Goal: Task Accomplishment & Management: Complete application form

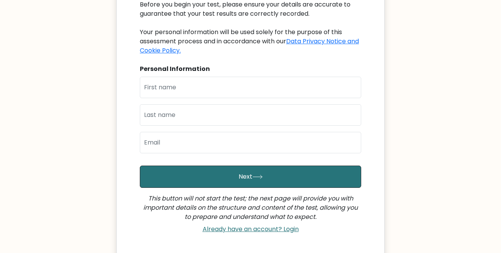
scroll to position [104, 0]
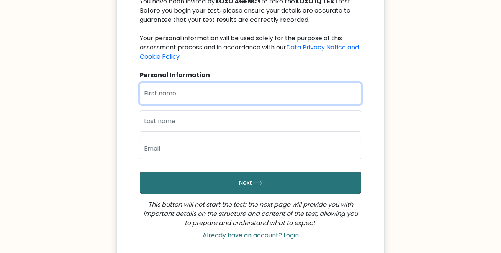
click at [169, 88] on input "text" at bounding box center [250, 93] width 221 height 21
type input "Ronnel"
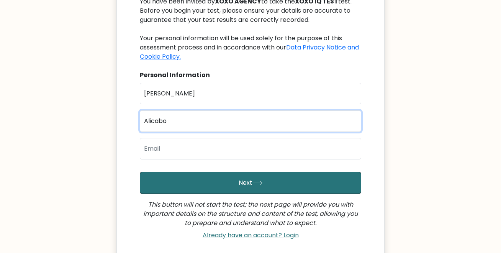
type input "Alicabo"
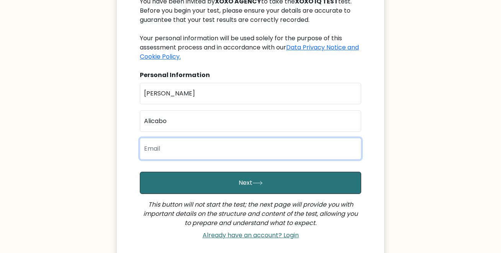
click at [190, 151] on input "email" at bounding box center [250, 148] width 221 height 21
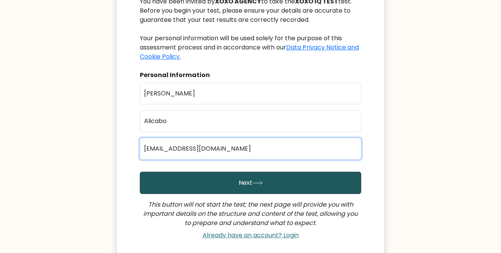
type input "[EMAIL_ADDRESS][DOMAIN_NAME]"
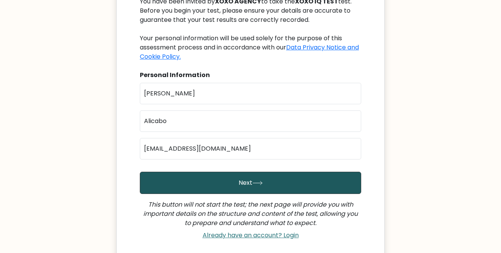
click at [209, 181] on button "Next" at bounding box center [250, 183] width 221 height 22
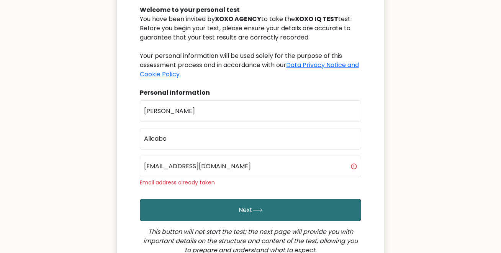
scroll to position [84, 0]
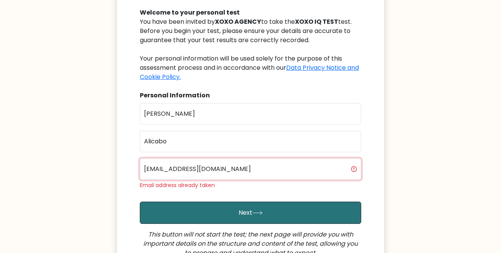
click at [247, 167] on input "[EMAIL_ADDRESS][DOMAIN_NAME]" at bounding box center [250, 168] width 221 height 21
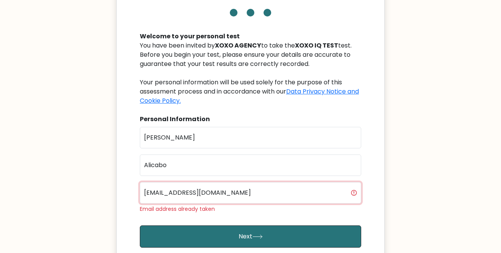
scroll to position [187, 0]
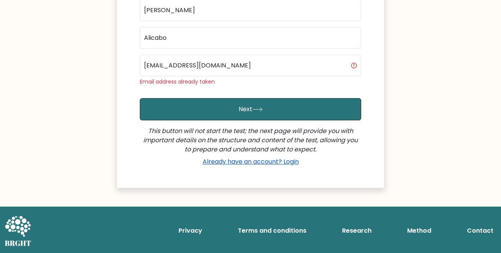
click at [252, 162] on link "Already have an account? Login" at bounding box center [251, 161] width 102 height 9
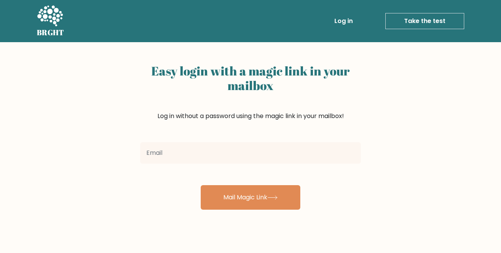
click at [206, 157] on input "email" at bounding box center [250, 152] width 221 height 21
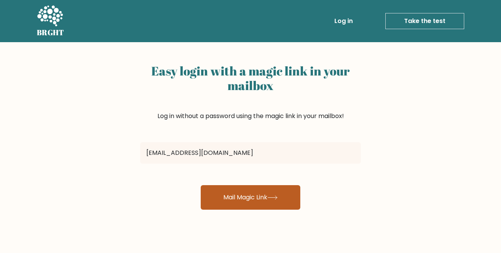
type input "[EMAIL_ADDRESS][DOMAIN_NAME]"
click at [228, 195] on button "Mail Magic Link" at bounding box center [251, 197] width 100 height 25
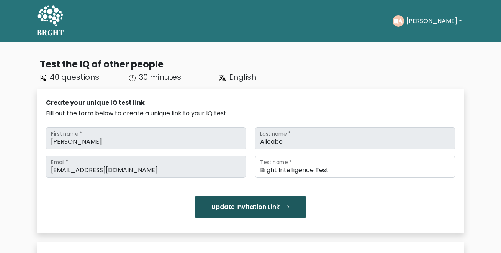
click at [246, 204] on button "Update Invitation Link" at bounding box center [250, 206] width 111 height 21
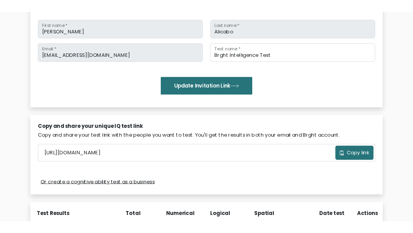
scroll to position [154, 0]
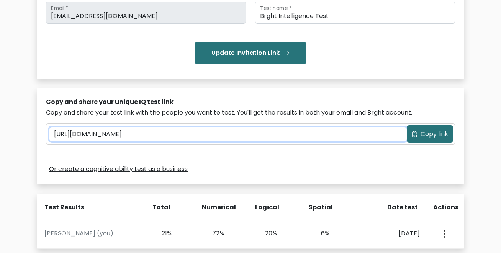
click at [188, 136] on input "[URL][DOMAIN_NAME]" at bounding box center [227, 134] width 357 height 14
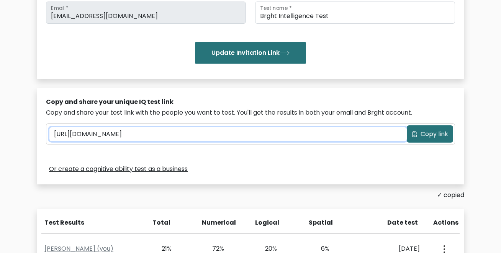
click at [188, 136] on input "[URL][DOMAIN_NAME]" at bounding box center [227, 134] width 357 height 14
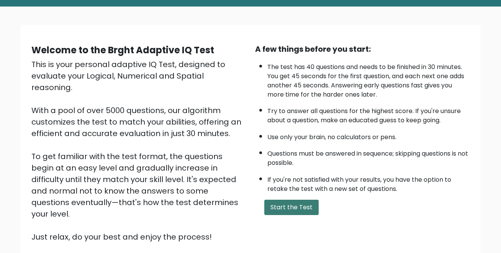
scroll to position [39, 0]
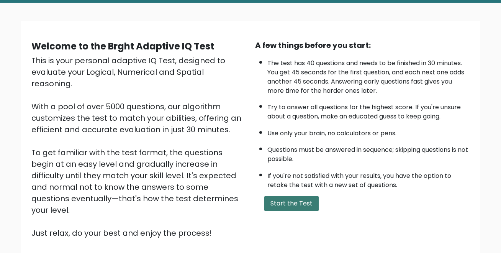
click at [302, 199] on button "Start the Test" at bounding box center [291, 203] width 54 height 15
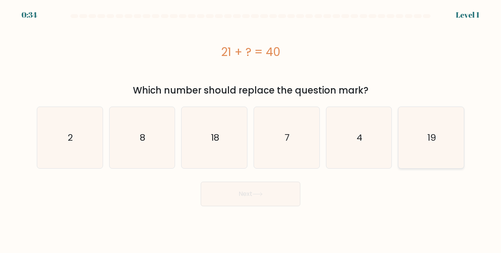
click at [437, 131] on icon "19" at bounding box center [431, 137] width 61 height 61
click at [251, 128] on input "f. 19" at bounding box center [251, 127] width 0 height 2
radio input "true"
click at [272, 196] on button "Next" at bounding box center [251, 194] width 100 height 25
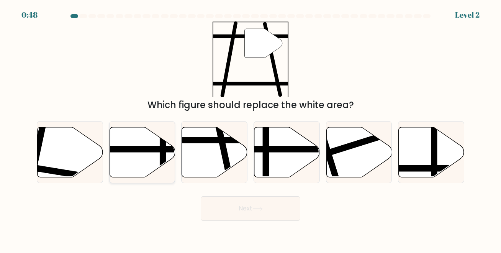
click at [128, 163] on icon at bounding box center [142, 152] width 65 height 50
click at [251, 128] on input "b." at bounding box center [251, 127] width 0 height 2
radio input "true"
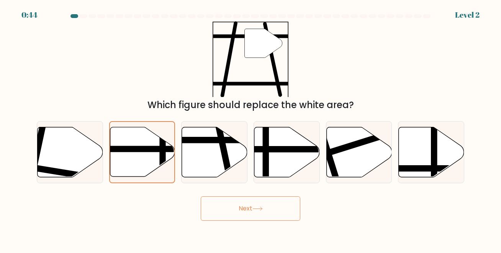
click at [261, 216] on button "Next" at bounding box center [251, 208] width 100 height 25
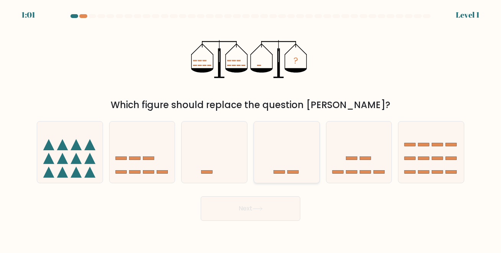
click at [283, 158] on icon at bounding box center [286, 152] width 65 height 54
click at [251, 128] on input "d." at bounding box center [251, 127] width 0 height 2
radio input "true"
click at [259, 213] on button "Next" at bounding box center [251, 208] width 100 height 25
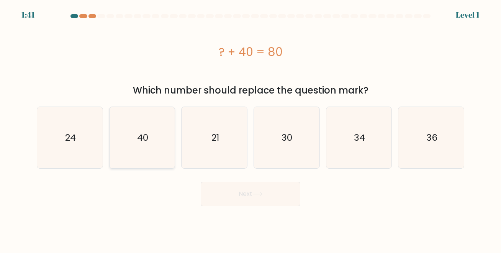
click at [138, 143] on text "40" at bounding box center [142, 137] width 11 height 13
click at [251, 128] on input "b. 40" at bounding box center [251, 127] width 0 height 2
radio input "true"
click at [241, 195] on button "Next" at bounding box center [251, 194] width 100 height 25
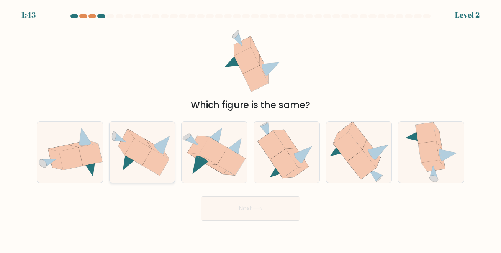
click at [141, 157] on icon at bounding box center [137, 151] width 27 height 27
click at [251, 128] on input "b." at bounding box center [251, 127] width 0 height 2
radio input "true"
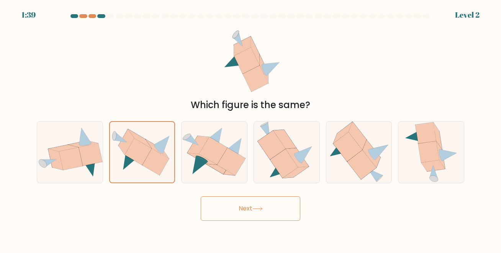
click at [263, 206] on button "Next" at bounding box center [251, 208] width 100 height 25
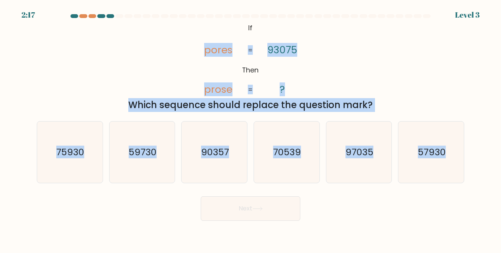
drag, startPoint x: 200, startPoint y: 47, endPoint x: 467, endPoint y: 174, distance: 295.6
click at [467, 174] on form "If ?" at bounding box center [250, 117] width 501 height 206
copy form "pores prose 93075 ? = = Which sequence should replace the question mark? a. 759…"
click at [357, 75] on div "@import url('https://fonts.googleapis.com/css?family=Abril+Fatface:400,100,100i…" at bounding box center [250, 66] width 437 height 91
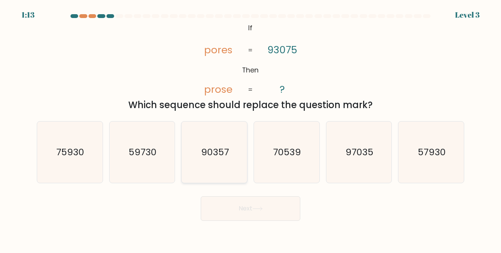
click at [210, 155] on text "90357" at bounding box center [215, 152] width 28 height 13
click at [251, 128] on input "c. 90357" at bounding box center [251, 127] width 0 height 2
radio input "true"
click at [253, 213] on button "Next" at bounding box center [251, 208] width 100 height 25
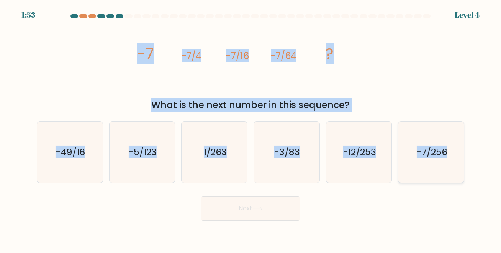
drag, startPoint x: 134, startPoint y: 48, endPoint x: 464, endPoint y: 171, distance: 352.0
click at [464, 171] on form at bounding box center [250, 117] width 501 height 206
copy form "-7 -7/4 -7/16 -7/64 ? What is the next number in this sequence? a. -49/16 b. -5…"
click at [101, 85] on div "image/svg+xml -7 -7/4 -7/16 -7/64 ? What is the next number in this sequence?" at bounding box center [250, 66] width 437 height 91
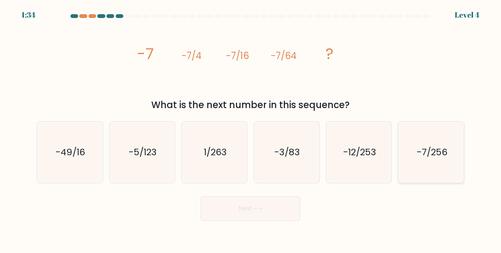
click at [429, 149] on text "-7/256" at bounding box center [431, 152] width 31 height 13
click at [251, 128] on input "f. -7/256" at bounding box center [251, 127] width 0 height 2
radio input "true"
click at [263, 212] on button "Next" at bounding box center [251, 208] width 100 height 25
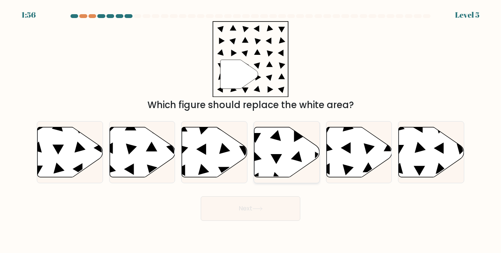
click at [275, 169] on icon at bounding box center [286, 152] width 65 height 50
click at [251, 128] on input "d." at bounding box center [251, 127] width 0 height 2
radio input "true"
click at [265, 208] on button "Next" at bounding box center [251, 208] width 100 height 25
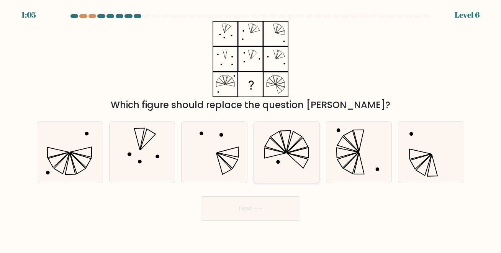
click at [285, 177] on icon at bounding box center [286, 151] width 61 height 61
click at [251, 128] on input "d." at bounding box center [251, 127] width 0 height 2
radio input "true"
click at [267, 208] on button "Next" at bounding box center [251, 208] width 100 height 25
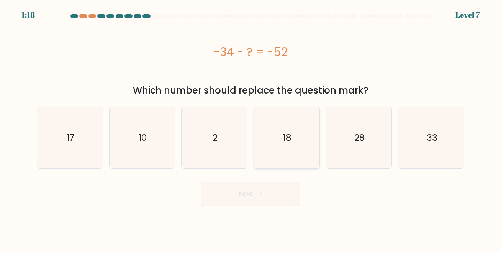
click at [284, 150] on icon "18" at bounding box center [286, 137] width 61 height 61
click at [251, 128] on input "d. 18" at bounding box center [251, 127] width 0 height 2
radio input "true"
click at [263, 195] on icon at bounding box center [257, 194] width 10 height 4
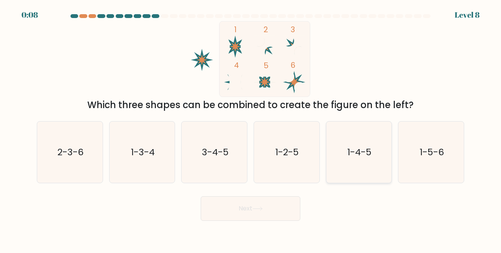
click at [367, 162] on icon "1-4-5" at bounding box center [358, 151] width 61 height 61
click at [251, 128] on input "e. 1-4-5" at bounding box center [251, 127] width 0 height 2
radio input "true"
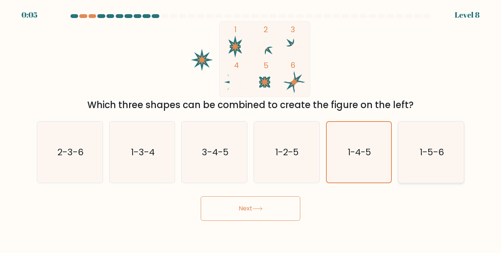
click at [429, 159] on icon "1-5-6" at bounding box center [431, 151] width 61 height 61
click at [251, 128] on input "f. 1-5-6" at bounding box center [251, 127] width 0 height 2
radio input "true"
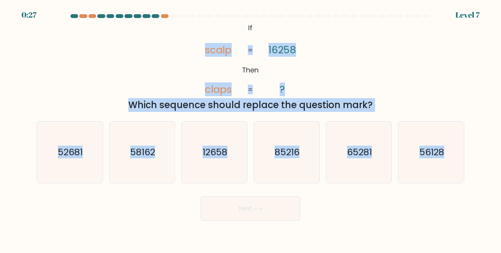
copy form "scalp claps 16258 ? = = Which sequence should replace the question mark? a. 526…"
drag, startPoint x: 198, startPoint y: 48, endPoint x: 475, endPoint y: 165, distance: 300.6
click at [475, 165] on form "If ?" at bounding box center [250, 117] width 501 height 206
click at [351, 162] on icon "65281" at bounding box center [358, 151] width 61 height 61
click at [251, 128] on input "e. 65281" at bounding box center [251, 127] width 0 height 2
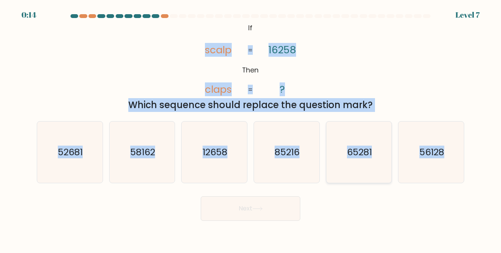
radio input "true"
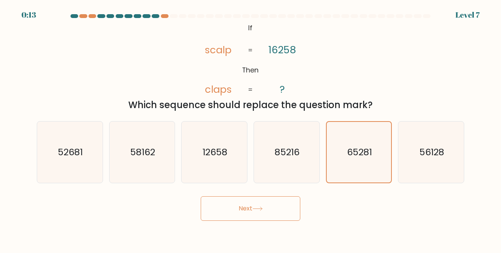
click at [261, 213] on button "Next" at bounding box center [251, 208] width 100 height 25
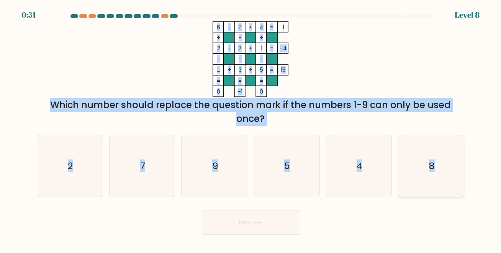
drag, startPoint x: 208, startPoint y: 23, endPoint x: 442, endPoint y: 168, distance: 275.0
click at [442, 168] on form at bounding box center [250, 124] width 501 height 220
copy form "6 - ? + 4 1 + - + 2 - 7 + 1 -4 - - - ... + 3 + 5 = 16 = = = = 0 -1 0 = Which nu…"
click at [346, 83] on icon "6 - ? + 4 1 + - + 2 - 7 + 1 -4 - - - ... + 3 + 5 = 16 = = = = 0 -1 0 =" at bounding box center [251, 59] width 230 height 76
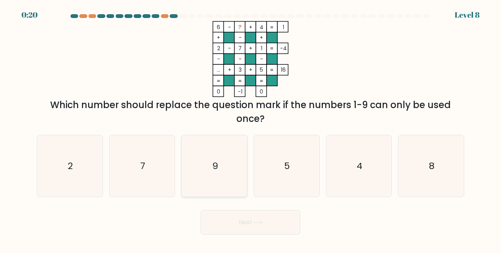
click at [219, 163] on icon "9" at bounding box center [214, 165] width 61 height 61
click at [251, 128] on input "c. 9" at bounding box center [251, 127] width 0 height 2
radio input "true"
click at [253, 222] on button "Next" at bounding box center [251, 222] width 100 height 25
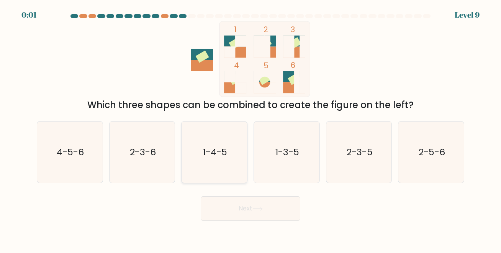
click at [216, 165] on icon "1-4-5" at bounding box center [214, 151] width 61 height 61
drag, startPoint x: 260, startPoint y: 206, endPoint x: 257, endPoint y: 203, distance: 4.5
click at [259, 206] on button "Next" at bounding box center [251, 208] width 100 height 25
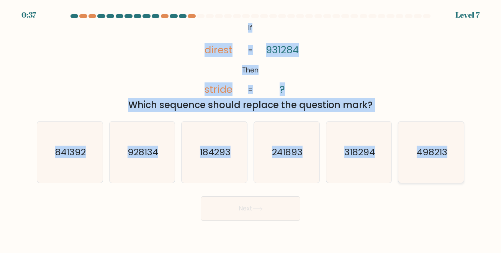
drag, startPoint x: 237, startPoint y: 29, endPoint x: 460, endPoint y: 174, distance: 265.9
click at [470, 175] on form "If ?" at bounding box center [250, 117] width 501 height 206
copy form "If Then direst stride 931284 ? = = Which sequence should replace the question m…"
click at [75, 155] on text "841392" at bounding box center [70, 152] width 31 height 13
click at [251, 128] on input "a. 841392" at bounding box center [251, 127] width 0 height 2
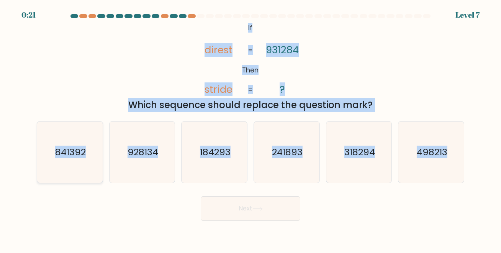
radio input "true"
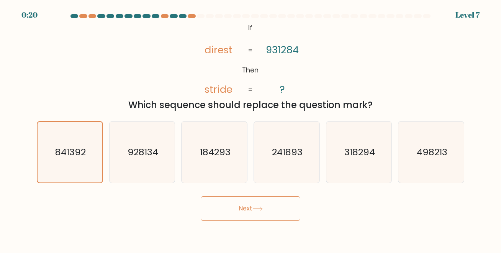
click at [252, 205] on button "Next" at bounding box center [251, 208] width 100 height 25
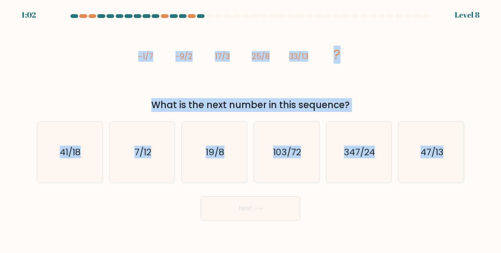
drag, startPoint x: 119, startPoint y: 54, endPoint x: 468, endPoint y: 172, distance: 369.3
click at [468, 172] on form at bounding box center [250, 117] width 501 height 206
copy form "-1/7 -9/2 17/3 25/8 33/13 ? What is the next number in this sequence? a. 41/18 …"
click at [65, 156] on text "41/18" at bounding box center [70, 152] width 21 height 13
click at [251, 128] on input "a. 41/18" at bounding box center [251, 127] width 0 height 2
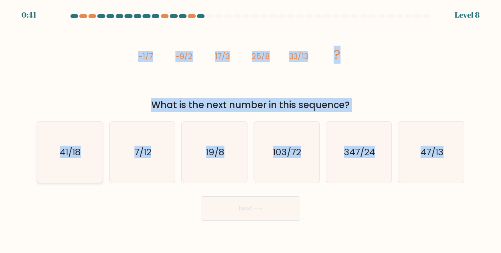
radio input "true"
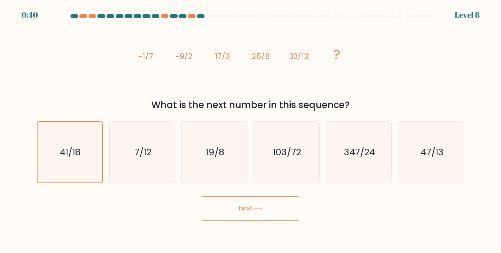
click at [216, 213] on button "Next" at bounding box center [251, 208] width 100 height 25
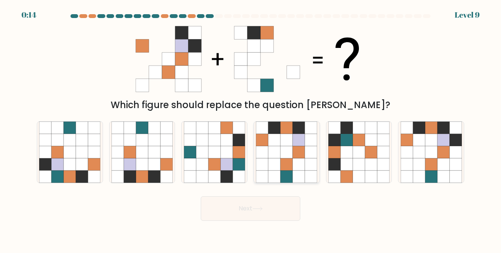
click at [283, 141] on icon at bounding box center [286, 140] width 12 height 12
click at [251, 128] on input "d." at bounding box center [251, 127] width 0 height 2
radio input "true"
click at [253, 215] on button "Next" at bounding box center [251, 208] width 100 height 25
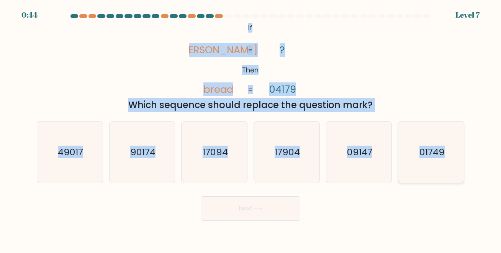
drag, startPoint x: 235, startPoint y: 26, endPoint x: 459, endPoint y: 177, distance: 270.4
click at [459, 177] on form "If ?" at bounding box center [250, 117] width 501 height 206
copy form "If Then beard bread ? 04179 = = Which sequence should replace the question mark…"
click at [390, 63] on div "@import url('https://fonts.googleapis.com/css?family=Abril+Fatface:400,100,100i…" at bounding box center [250, 66] width 437 height 91
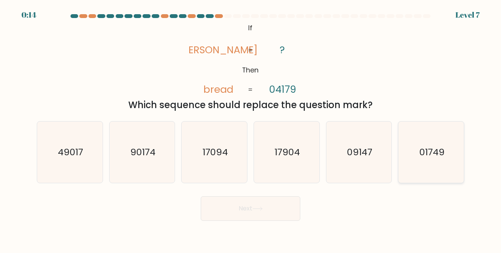
click at [439, 154] on text "01749" at bounding box center [431, 152] width 25 height 13
click at [251, 128] on input "f. 01749" at bounding box center [251, 127] width 0 height 2
radio input "true"
click at [250, 211] on button "Next" at bounding box center [251, 208] width 100 height 25
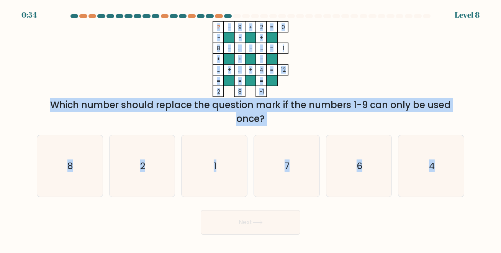
drag, startPoint x: 197, startPoint y: 23, endPoint x: 487, endPoint y: 182, distance: 330.3
click at [487, 182] on form at bounding box center [250, 124] width 501 height 220
copy form "? - 9 + 2 0 - - + 8 - ... - ... 1 + + - ... + ... + 4 = 12 = = = = 2 8 -1 = Whi…"
click at [359, 43] on icon "? - 9 + 2 0 - - + 8 - ... - ... 1 + + - ... + ... + 4 = 12 = = = = 2 8 -1 =" at bounding box center [251, 59] width 230 height 76
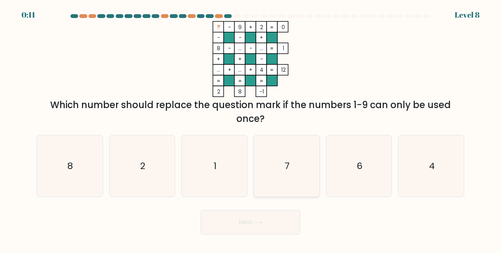
drag, startPoint x: 269, startPoint y: 171, endPoint x: 277, endPoint y: 180, distance: 11.7
click at [270, 171] on icon "7" at bounding box center [286, 165] width 61 height 61
click at [251, 128] on input "d. 7" at bounding box center [251, 127] width 0 height 2
radio input "true"
click at [255, 226] on button "Next" at bounding box center [251, 222] width 100 height 25
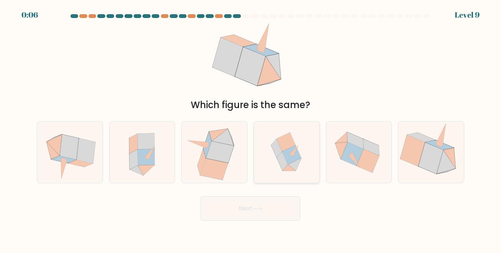
click at [289, 150] on icon at bounding box center [291, 154] width 19 height 19
click at [251, 128] on input "d." at bounding box center [251, 127] width 0 height 2
radio input "true"
click at [263, 213] on button "Next" at bounding box center [251, 208] width 100 height 25
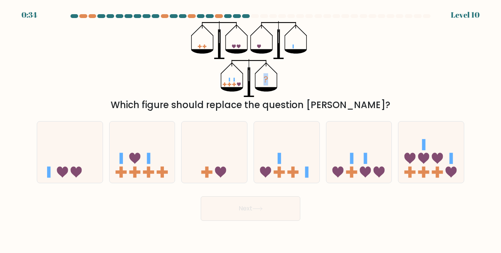
drag, startPoint x: 199, startPoint y: 34, endPoint x: 308, endPoint y: 57, distance: 111.7
click at [308, 57] on icon "?" at bounding box center [250, 59] width 118 height 76
click at [376, 64] on div "? Which figure should replace the question mark?" at bounding box center [250, 66] width 437 height 91
click at [423, 162] on icon at bounding box center [423, 157] width 11 height 11
click at [251, 128] on input "f." at bounding box center [251, 127] width 0 height 2
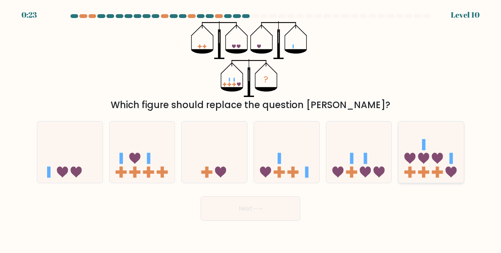
radio input "true"
drag, startPoint x: 261, startPoint y: 208, endPoint x: 247, endPoint y: 202, distance: 15.4
click at [261, 208] on icon at bounding box center [257, 208] width 10 height 4
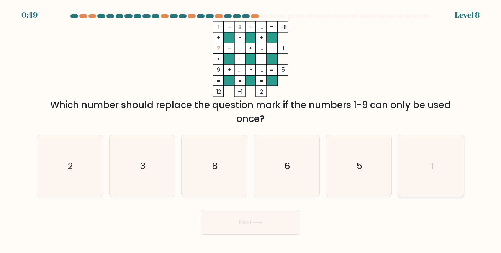
click at [406, 157] on icon "1" at bounding box center [431, 165] width 61 height 61
click at [251, 128] on input "f. 1" at bounding box center [251, 127] width 0 height 2
radio input "true"
click at [256, 221] on icon at bounding box center [257, 222] width 10 height 4
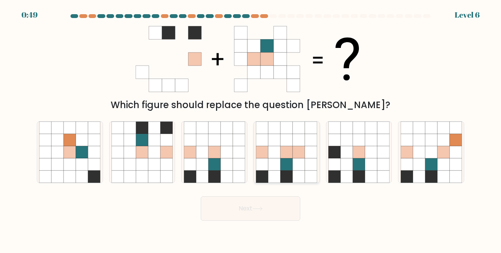
click at [282, 146] on icon at bounding box center [286, 140] width 12 height 12
click at [251, 128] on input "d." at bounding box center [251, 127] width 0 height 2
radio input "true"
click at [153, 159] on icon at bounding box center [154, 164] width 12 height 12
click at [251, 128] on input "b." at bounding box center [251, 127] width 0 height 2
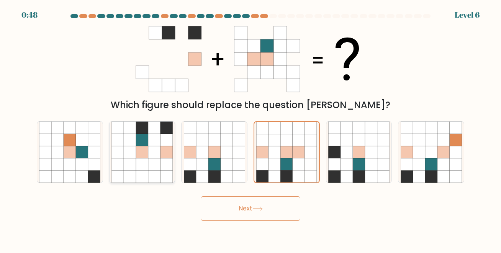
radio input "true"
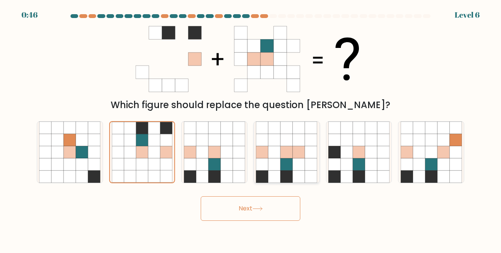
click at [267, 138] on icon at bounding box center [262, 140] width 12 height 12
click at [251, 128] on input "d." at bounding box center [251, 127] width 0 height 2
radio input "true"
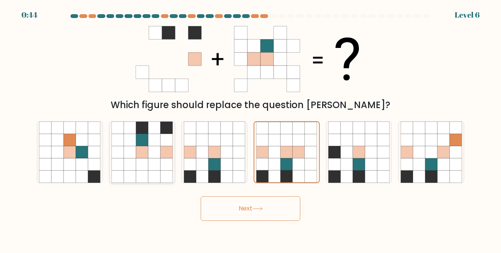
drag, startPoint x: 159, startPoint y: 159, endPoint x: 173, endPoint y: 161, distance: 13.5
click at [160, 159] on icon at bounding box center [154, 164] width 12 height 12
click at [251, 128] on input "b." at bounding box center [251, 127] width 0 height 2
radio input "true"
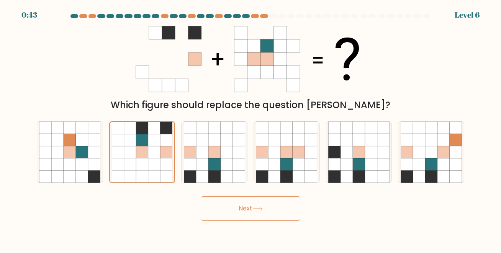
click at [254, 213] on button "Next" at bounding box center [251, 208] width 100 height 25
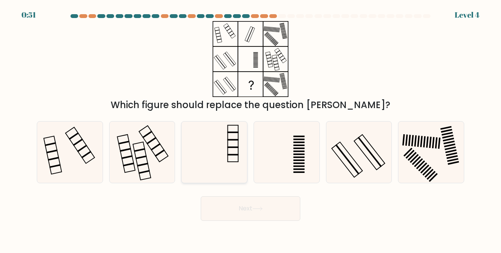
click at [232, 171] on icon at bounding box center [214, 151] width 61 height 61
click at [251, 128] on input "c." at bounding box center [251, 127] width 0 height 2
radio input "true"
click at [257, 209] on icon at bounding box center [257, 208] width 9 height 3
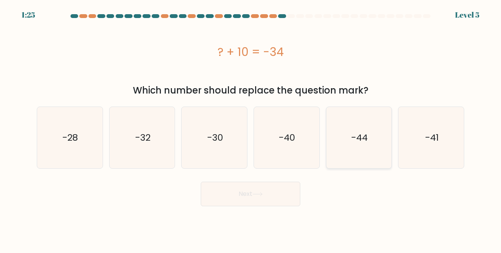
click at [348, 133] on icon "-44" at bounding box center [358, 137] width 61 height 61
click at [251, 128] on input "e. -44" at bounding box center [251, 127] width 0 height 2
radio input "true"
click at [253, 195] on button "Next" at bounding box center [251, 194] width 100 height 25
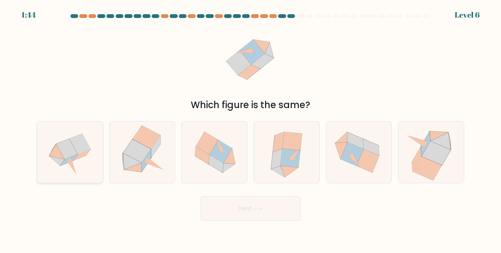
click at [78, 161] on icon at bounding box center [69, 151] width 61 height 61
click at [251, 128] on input "a." at bounding box center [251, 127] width 0 height 2
radio input "true"
click at [248, 210] on button "Next" at bounding box center [251, 208] width 100 height 25
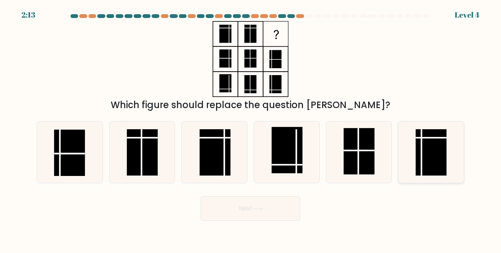
click at [435, 143] on rect at bounding box center [431, 152] width 31 height 46
click at [251, 128] on input "f." at bounding box center [251, 127] width 0 height 2
radio input "true"
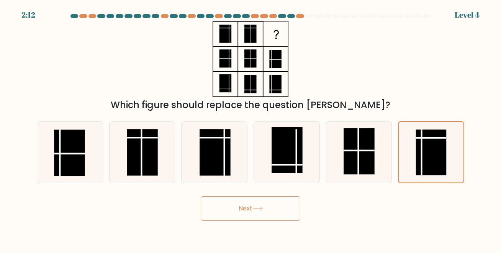
click at [236, 218] on button "Next" at bounding box center [251, 208] width 100 height 25
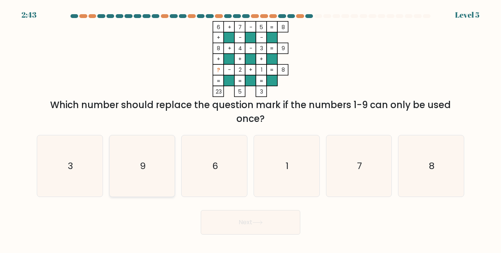
click at [152, 177] on icon "9" at bounding box center [141, 165] width 61 height 61
click at [251, 128] on input "b. 9" at bounding box center [251, 127] width 0 height 2
radio input "true"
click at [239, 221] on button "Next" at bounding box center [251, 222] width 100 height 25
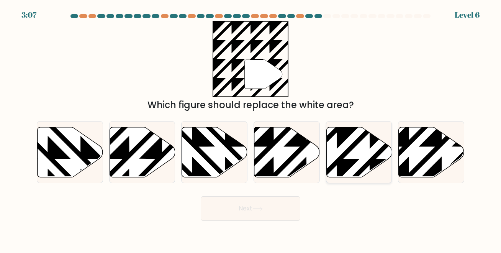
click at [351, 150] on icon at bounding box center [337, 126] width 132 height 132
click at [251, 128] on input "e." at bounding box center [251, 127] width 0 height 2
radio input "true"
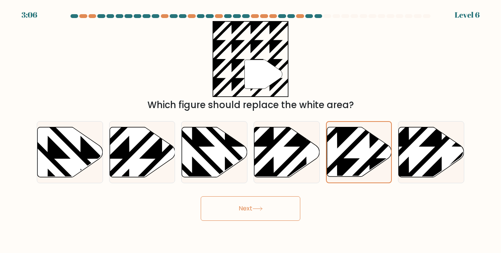
click at [258, 218] on button "Next" at bounding box center [251, 208] width 100 height 25
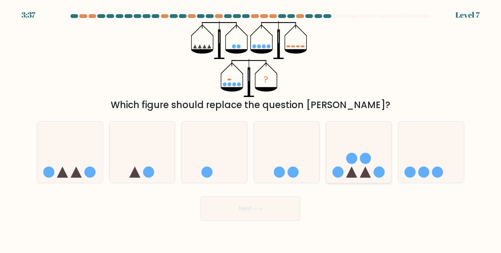
click at [364, 168] on icon at bounding box center [365, 171] width 11 height 11
click at [251, 128] on input "e." at bounding box center [251, 127] width 0 height 2
radio input "true"
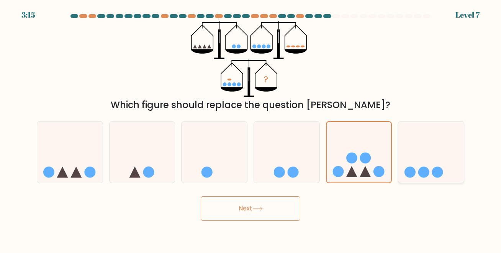
click at [421, 156] on icon at bounding box center [430, 152] width 65 height 54
click at [251, 128] on input "f." at bounding box center [251, 127] width 0 height 2
radio input "true"
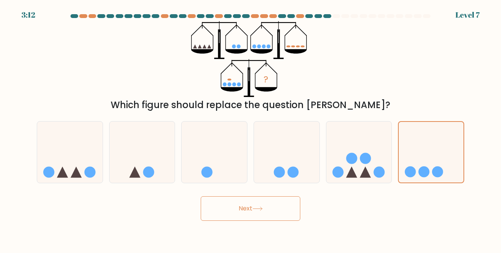
click at [235, 213] on button "Next" at bounding box center [251, 208] width 100 height 25
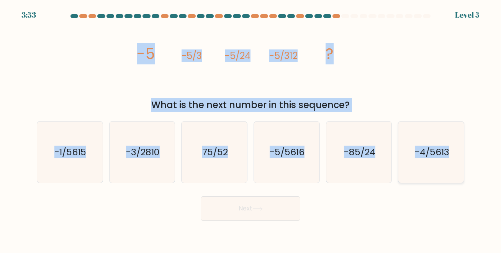
drag, startPoint x: 122, startPoint y: 46, endPoint x: 462, endPoint y: 175, distance: 363.9
click at [462, 175] on form at bounding box center [250, 117] width 501 height 206
copy form "-5 -5/3 -5/24 -5/312 ? What is the next number in this sequence? a. -1/5615 b. …"
click at [293, 160] on icon "-5/5616" at bounding box center [286, 151] width 61 height 61
click at [251, 128] on input "d. -5/5616" at bounding box center [251, 127] width 0 height 2
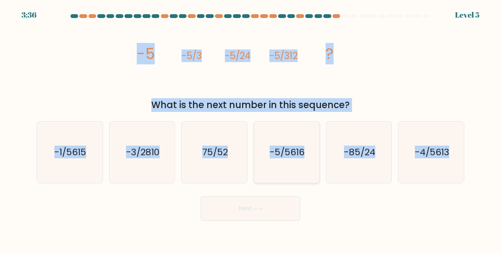
radio input "true"
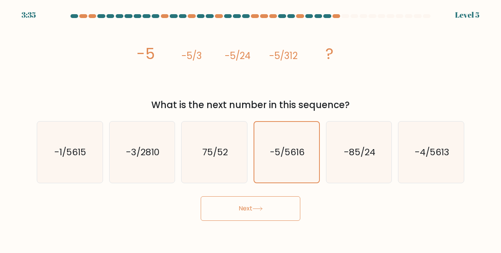
click at [260, 209] on icon at bounding box center [257, 208] width 10 height 4
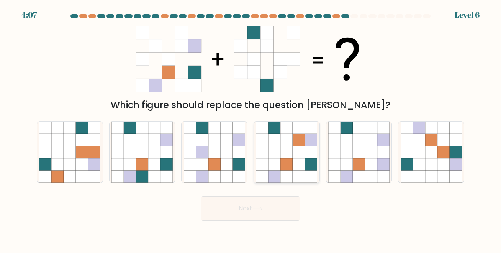
click at [281, 150] on icon at bounding box center [286, 152] width 12 height 12
click at [251, 128] on input "d." at bounding box center [251, 127] width 0 height 2
radio input "true"
click at [258, 211] on icon at bounding box center [257, 208] width 10 height 4
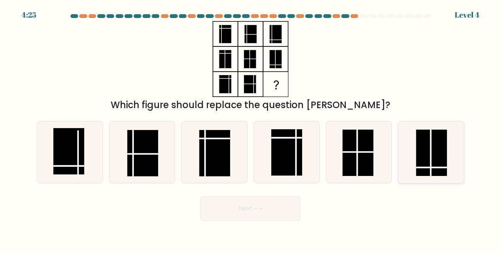
click at [424, 159] on rect at bounding box center [431, 152] width 31 height 46
click at [251, 128] on input "f." at bounding box center [251, 127] width 0 height 2
radio input "true"
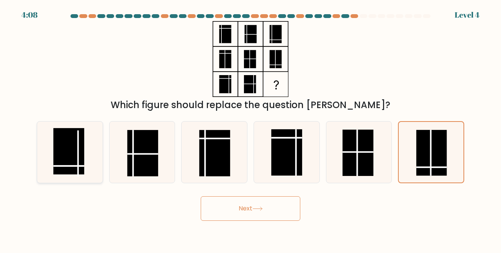
click at [80, 143] on rect at bounding box center [69, 151] width 31 height 46
click at [251, 128] on input "a." at bounding box center [251, 127] width 0 height 2
radio input "true"
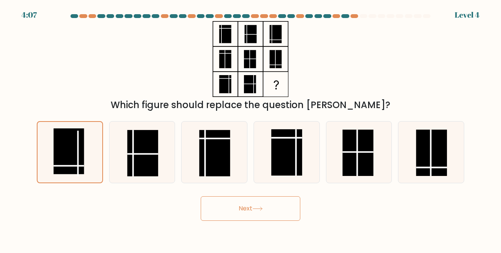
click at [269, 211] on button "Next" at bounding box center [251, 208] width 100 height 25
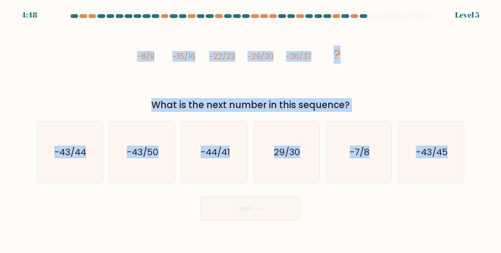
drag, startPoint x: 128, startPoint y: 47, endPoint x: 472, endPoint y: 162, distance: 361.9
click at [472, 162] on form at bounding box center [250, 117] width 501 height 206
copy form "-8/9 -15/16 -22/23 -29/30 -36/37 ? What is the next number in this sequence? a.…"
click at [78, 163] on icon "-43/44" at bounding box center [69, 151] width 61 height 61
click at [251, 128] on input "a. -43/44" at bounding box center [251, 127] width 0 height 2
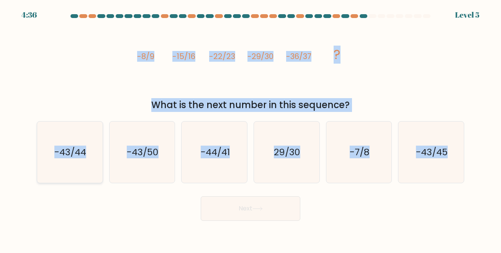
radio input "true"
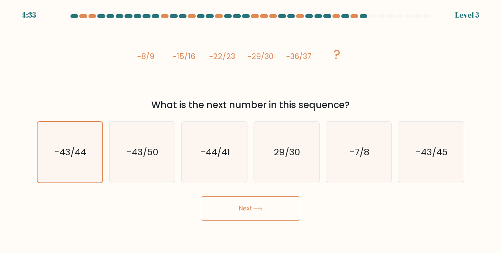
click at [251, 206] on button "Next" at bounding box center [251, 208] width 100 height 25
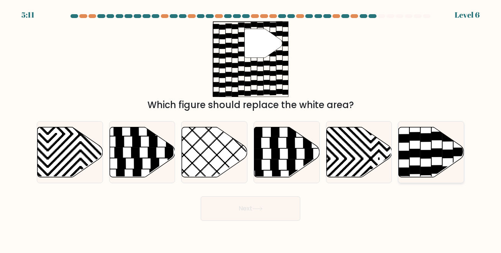
click at [424, 146] on icon at bounding box center [431, 152] width 65 height 50
click at [251, 128] on input "f." at bounding box center [251, 127] width 0 height 2
radio input "true"
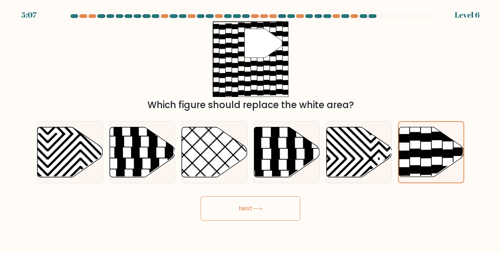
click at [239, 208] on button "Next" at bounding box center [251, 208] width 100 height 25
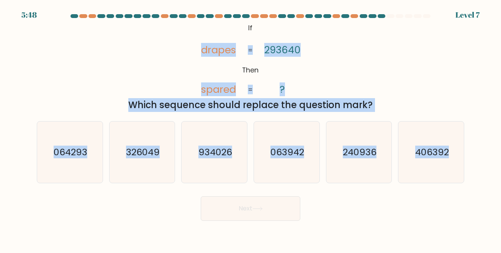
drag, startPoint x: 202, startPoint y: 50, endPoint x: 456, endPoint y: 188, distance: 289.0
click at [456, 188] on form "If ?" at bounding box center [250, 117] width 501 height 206
copy form "drapes spared 293640 ? = = Which sequence should replace the question mark? a. …"
click at [285, 159] on icon "063942" at bounding box center [286, 151] width 61 height 61
click at [251, 128] on input "d. 063942" at bounding box center [251, 127] width 0 height 2
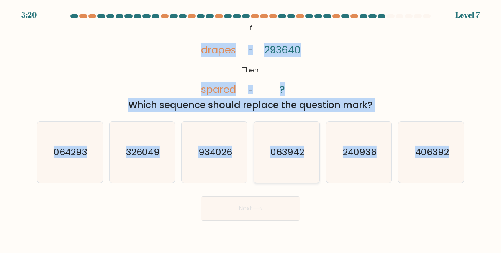
radio input "true"
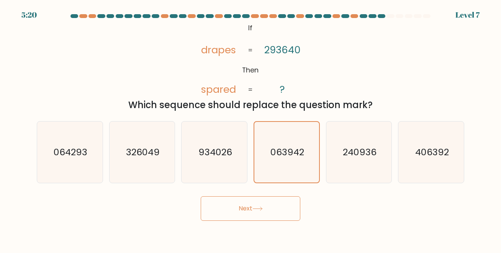
click at [257, 211] on button "Next" at bounding box center [251, 208] width 100 height 25
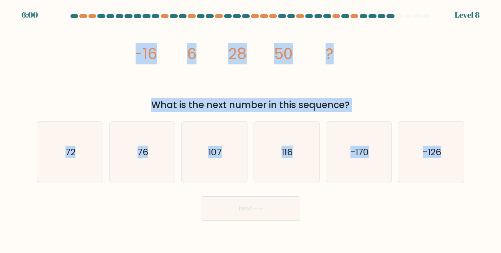
drag, startPoint x: 121, startPoint y: 50, endPoint x: 475, endPoint y: 176, distance: 376.1
click at [475, 176] on form at bounding box center [250, 117] width 501 height 206
copy form "-16 6 28 50 ? What is the next number in this sequence? a. 72 b. 76 c. 107 d. 1…"
click at [67, 167] on icon "72" at bounding box center [69, 151] width 61 height 61
click at [251, 128] on input "a. 72" at bounding box center [251, 127] width 0 height 2
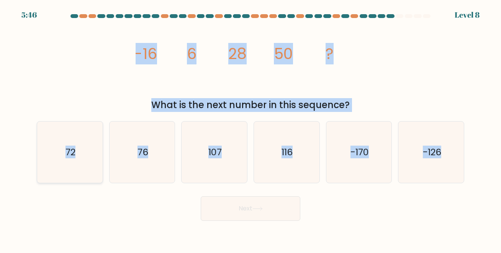
radio input "true"
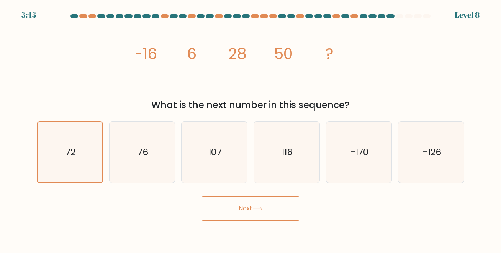
click at [250, 208] on button "Next" at bounding box center [251, 208] width 100 height 25
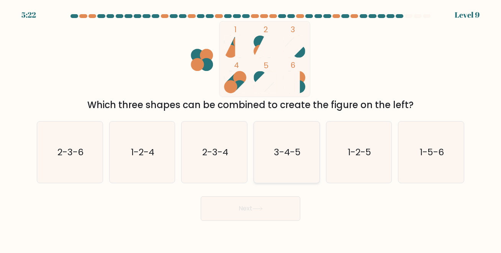
click at [270, 153] on icon "3-4-5" at bounding box center [286, 151] width 61 height 61
click at [251, 128] on input "d. 3-4-5" at bounding box center [251, 127] width 0 height 2
radio input "true"
click at [250, 216] on button "Next" at bounding box center [251, 208] width 100 height 25
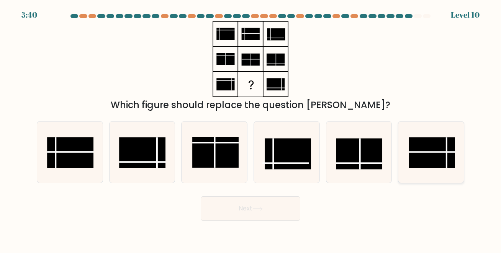
click at [429, 151] on rect at bounding box center [432, 152] width 46 height 31
click at [251, 128] on input "f." at bounding box center [251, 127] width 0 height 2
radio input "true"
click at [249, 214] on button "Next" at bounding box center [251, 208] width 100 height 25
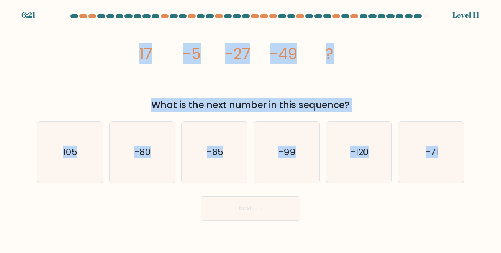
drag, startPoint x: 125, startPoint y: 56, endPoint x: 514, endPoint y: 196, distance: 413.3
click at [501, 196] on html "6:21 Level 11" at bounding box center [250, 126] width 501 height 253
copy form "17 -5 -27 -49 ? What is the next number in this sequence? a. 105 b. -80 c. -65 …"
click at [426, 151] on text "-71" at bounding box center [432, 152] width 13 height 13
click at [251, 128] on input "f. -71" at bounding box center [251, 127] width 0 height 2
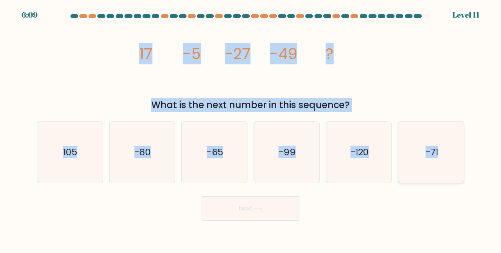
radio input "true"
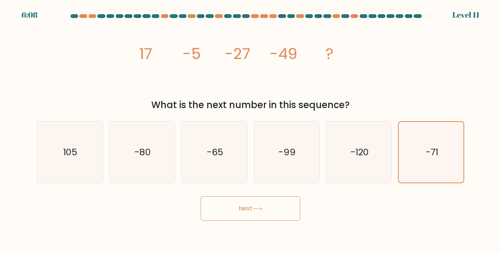
click at [247, 215] on button "Next" at bounding box center [251, 208] width 100 height 25
